Goal: Transaction & Acquisition: Subscribe to service/newsletter

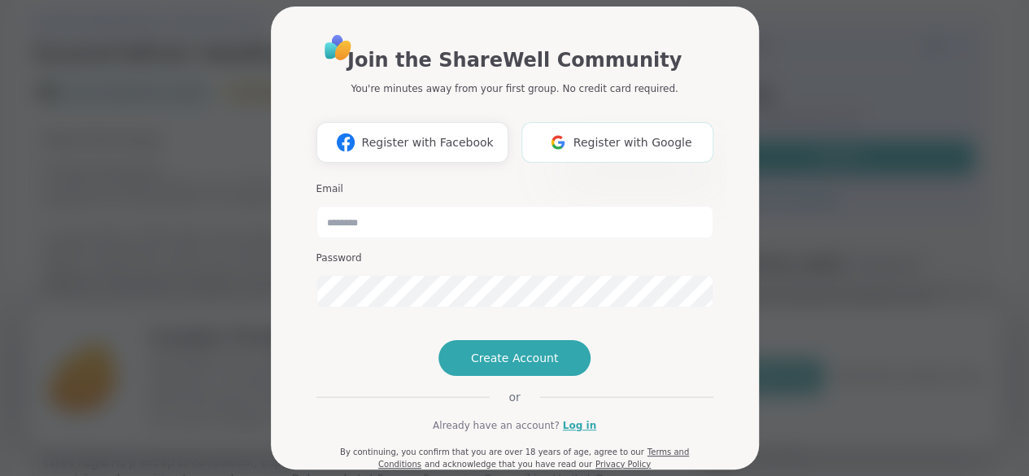
click at [620, 152] on button "Register with Google" at bounding box center [618, 142] width 192 height 41
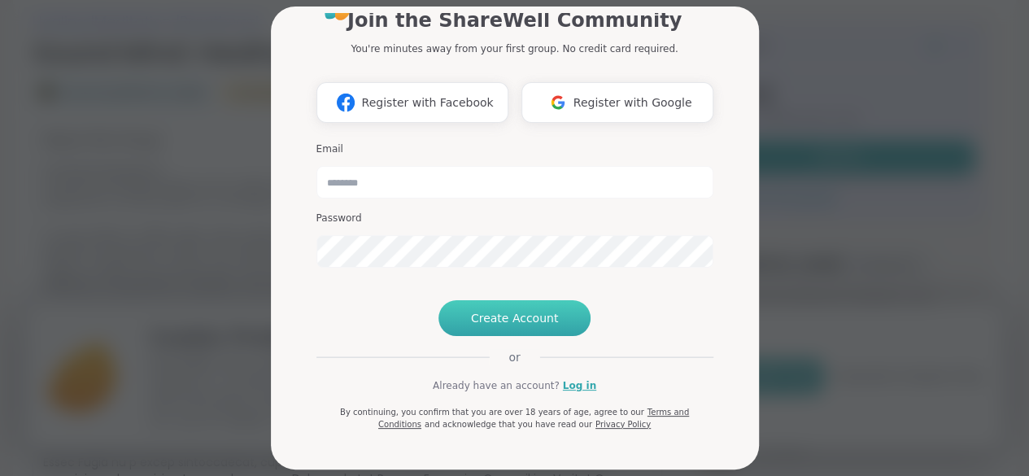
click at [513, 319] on span "Create Account" at bounding box center [515, 318] width 88 height 16
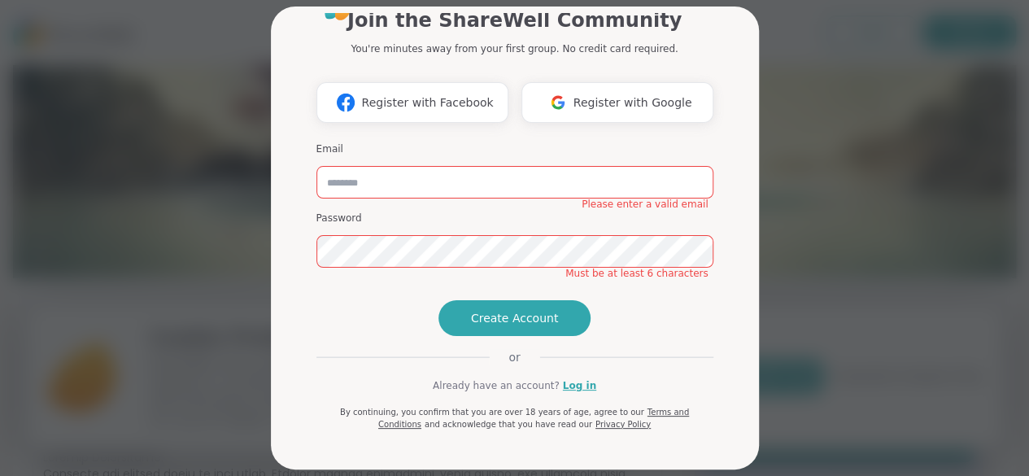
scroll to position [0, 0]
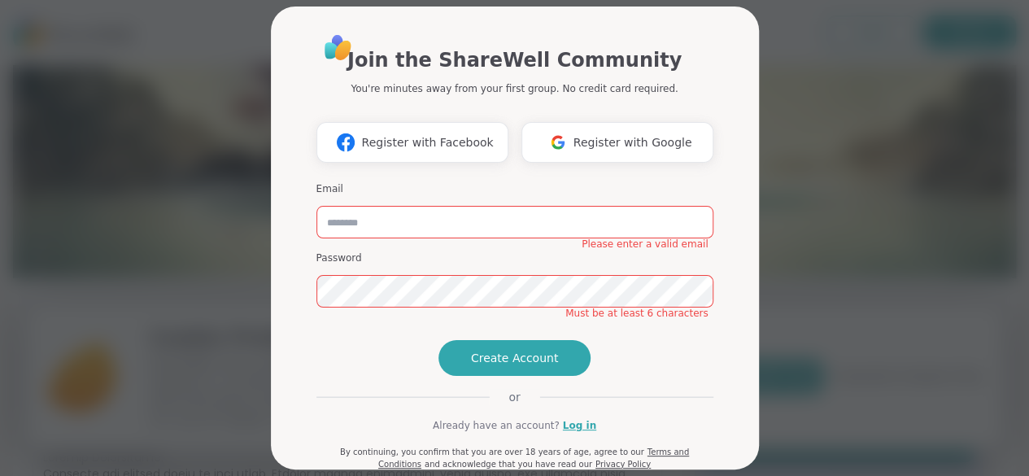
click at [128, 106] on div "Join the ShareWell Community You're minutes away from your first group. No cred…" at bounding box center [515, 238] width 1010 height 476
click at [441, 227] on input "email" at bounding box center [515, 222] width 397 height 33
type input "**********"
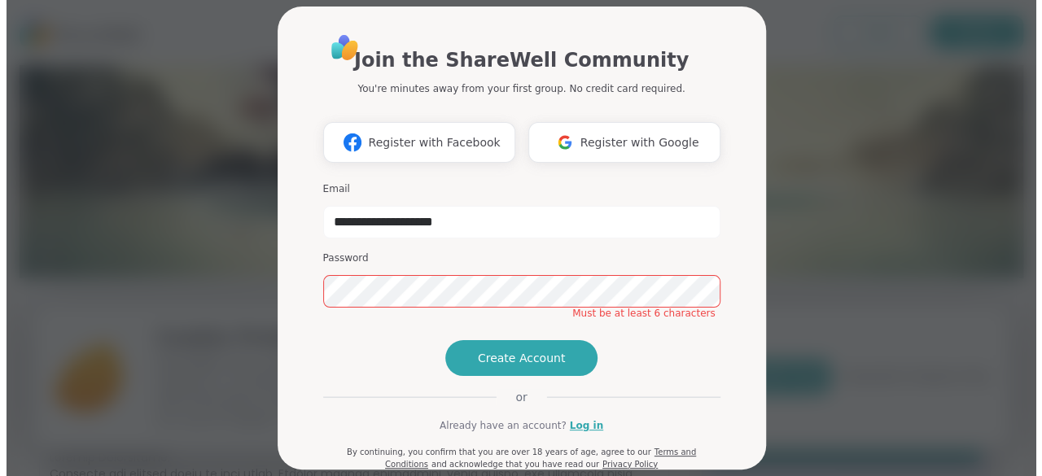
scroll to position [96, 0]
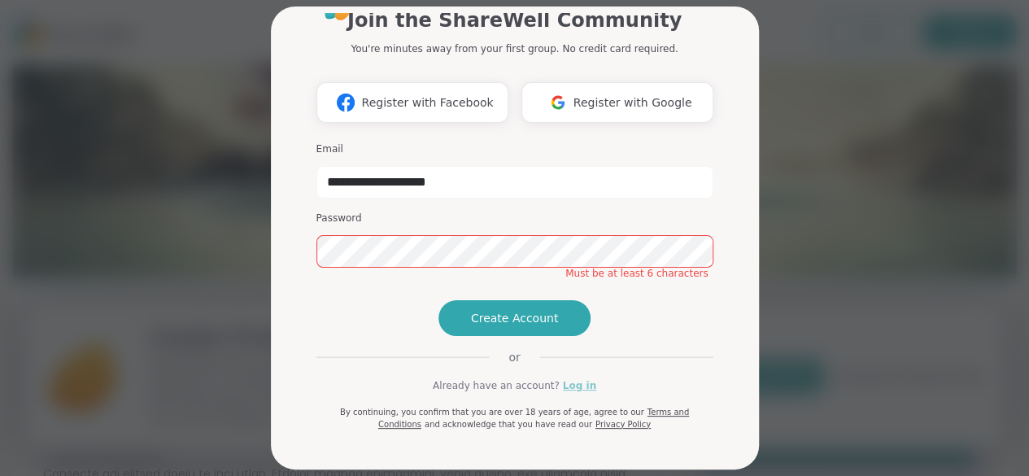
click at [580, 382] on link "Log in" at bounding box center [579, 385] width 33 height 15
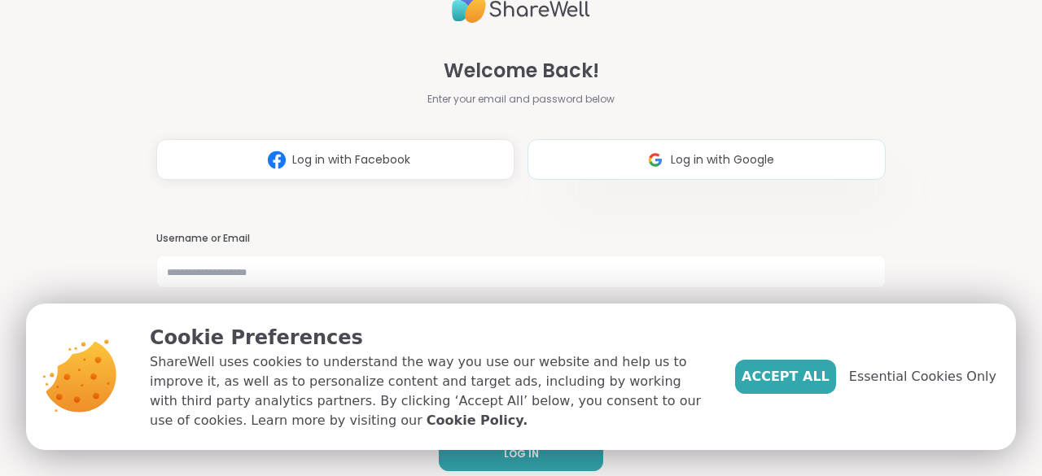
click at [640, 171] on img at bounding box center [655, 160] width 31 height 30
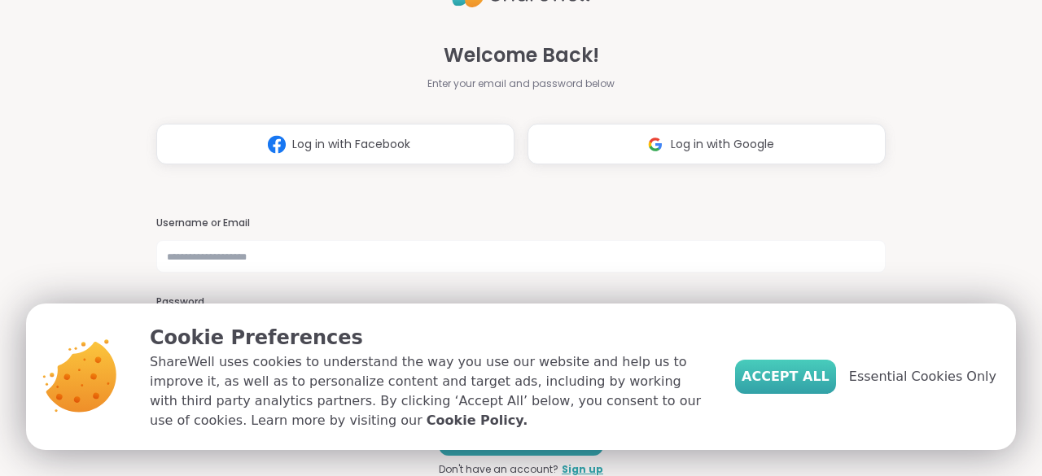
click at [825, 371] on span "Accept All" at bounding box center [785, 377] width 88 height 20
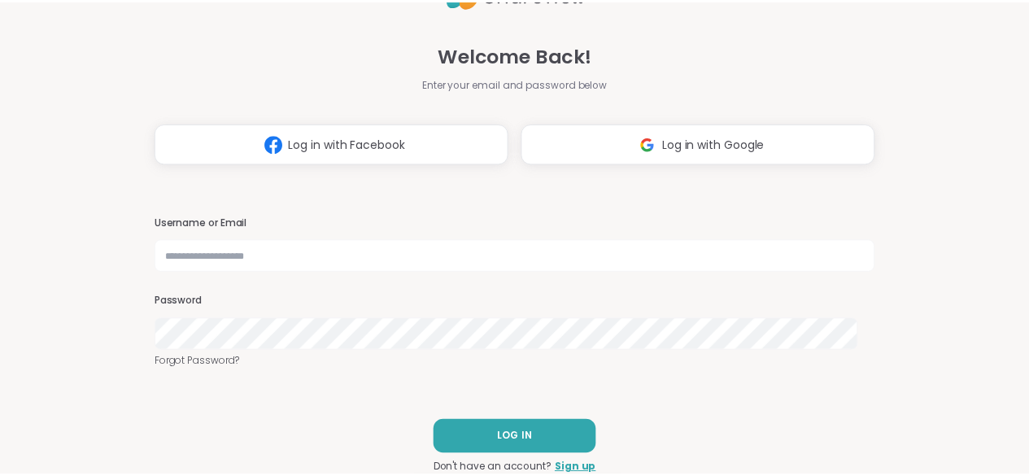
scroll to position [0, 0]
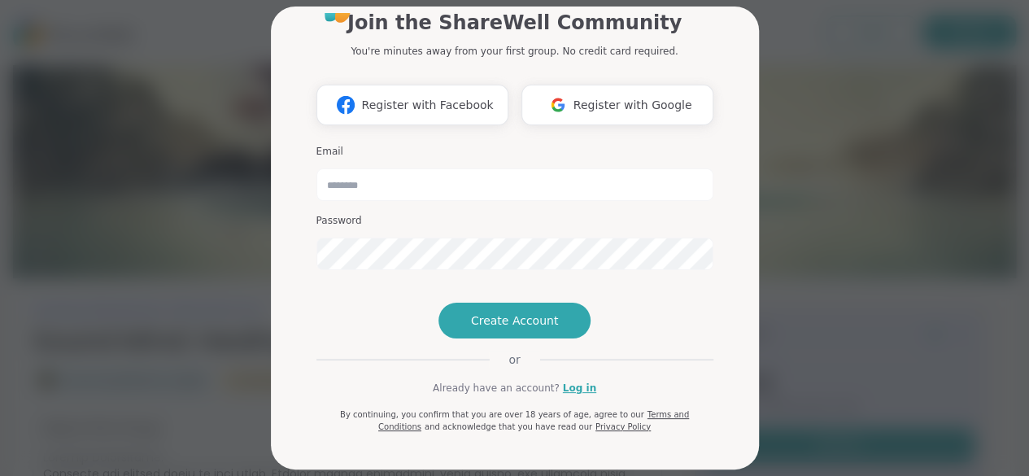
scroll to position [37, 0]
click at [439, 193] on input "email" at bounding box center [515, 184] width 397 height 33
type input "**********"
click at [535, 329] on span "Create Account" at bounding box center [515, 320] width 88 height 16
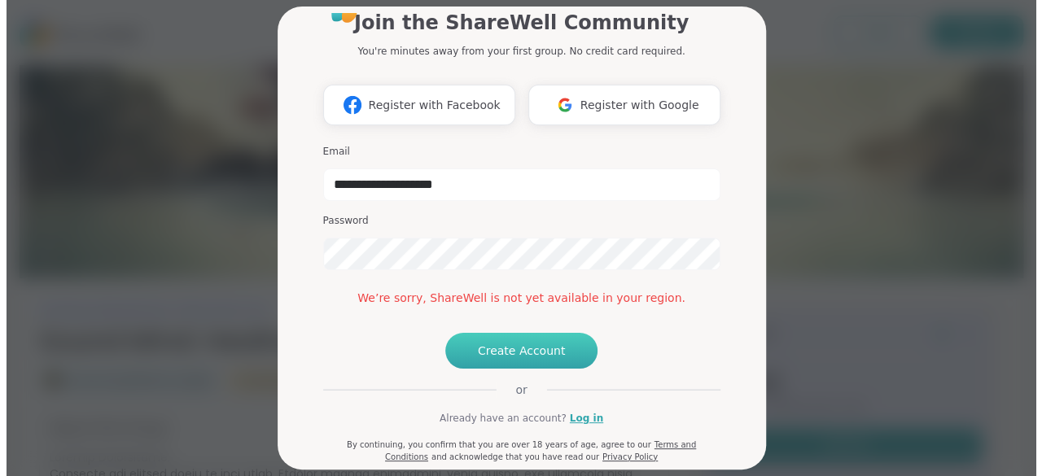
scroll to position [126, 0]
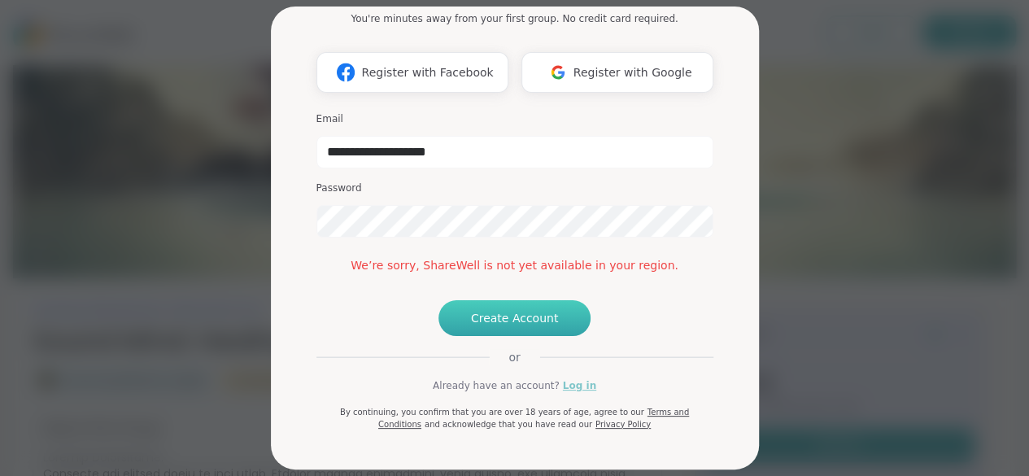
click at [579, 383] on link "Log in" at bounding box center [579, 385] width 33 height 15
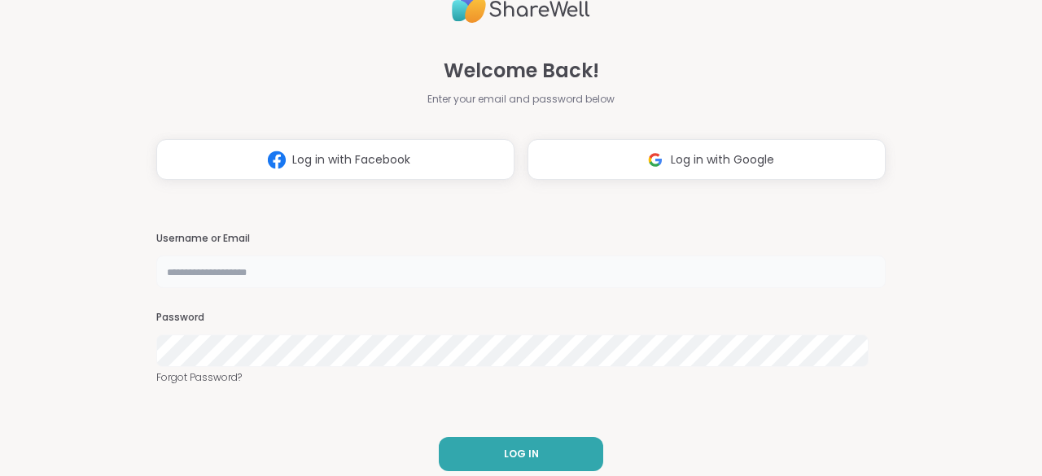
click at [389, 272] on input "text" at bounding box center [520, 272] width 729 height 33
click at [640, 161] on img at bounding box center [655, 160] width 31 height 30
click at [270, 276] on input "text" at bounding box center [520, 272] width 729 height 33
type input "**********"
click at [508, 443] on button "LOG IN" at bounding box center [521, 454] width 164 height 34
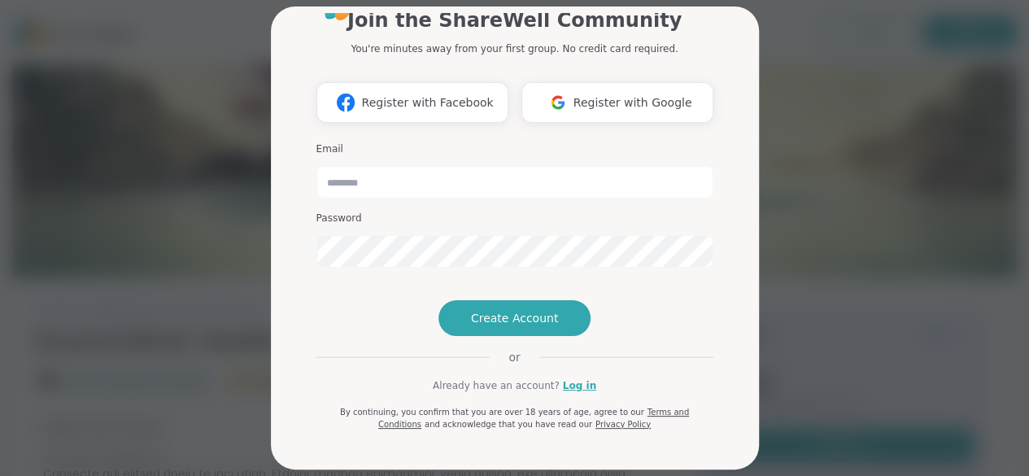
scroll to position [54, 0]
click at [502, 336] on button "Create Account" at bounding box center [515, 318] width 153 height 36
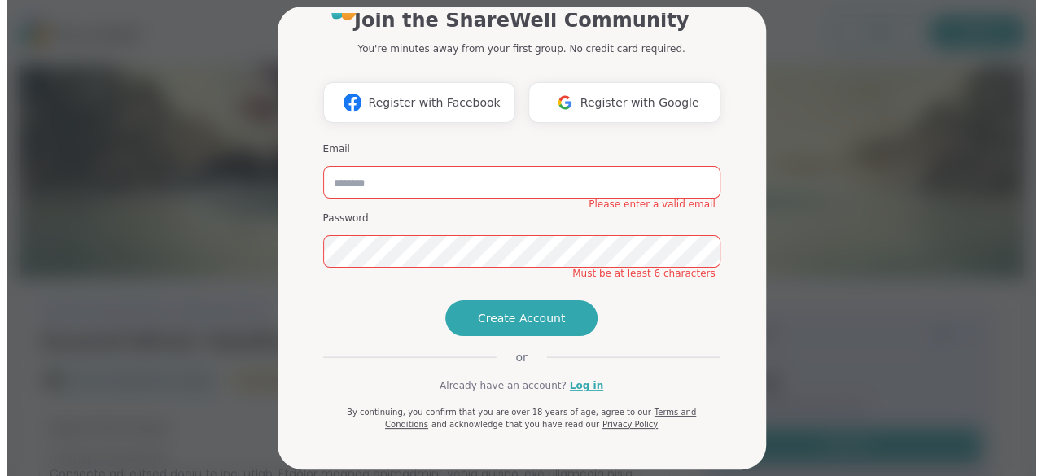
scroll to position [0, 0]
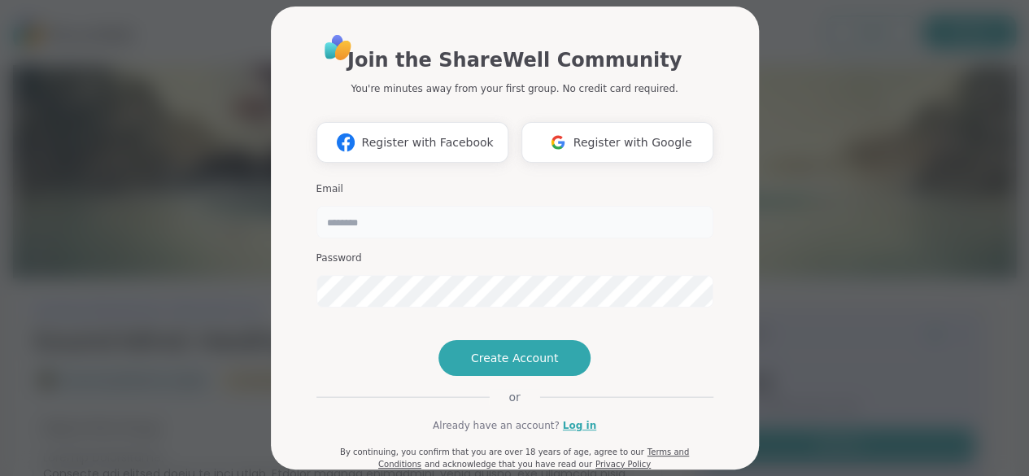
click at [494, 233] on input "email" at bounding box center [515, 222] width 397 height 33
type input "**********"
click at [532, 366] on span "Create Account" at bounding box center [515, 358] width 88 height 16
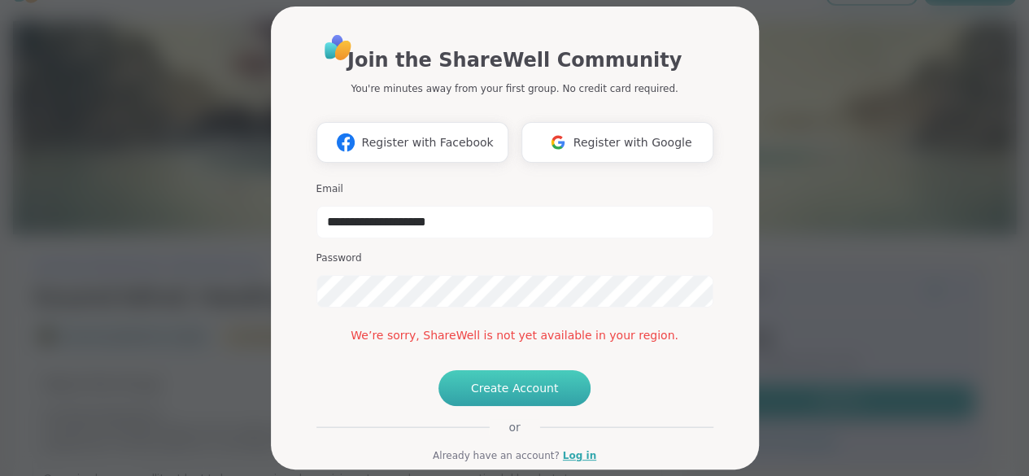
click at [473, 351] on div "**********" at bounding box center [515, 267] width 397 height 468
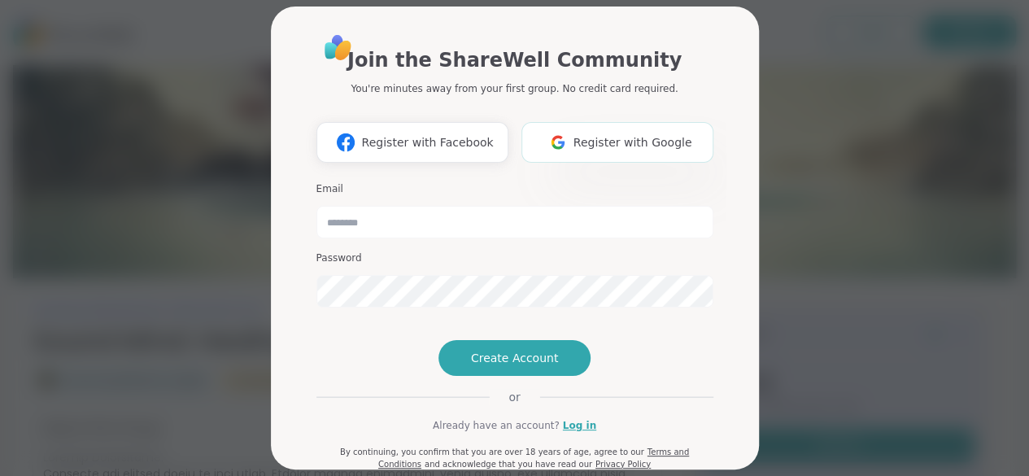
click at [658, 142] on span "Register with Google" at bounding box center [633, 142] width 119 height 17
click at [644, 226] on input "email" at bounding box center [515, 222] width 397 height 33
type input "**********"
click at [961, 101] on div "**********" at bounding box center [515, 238] width 1010 height 476
click at [548, 366] on span "Create Account" at bounding box center [515, 358] width 88 height 16
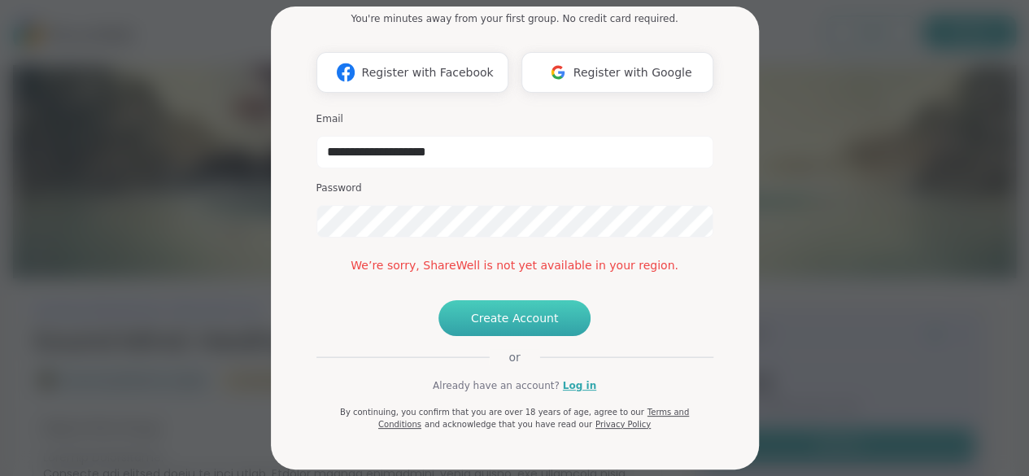
scroll to position [126, 0]
click at [564, 324] on button "Create Account" at bounding box center [515, 318] width 153 height 36
